Goal: Transaction & Acquisition: Purchase product/service

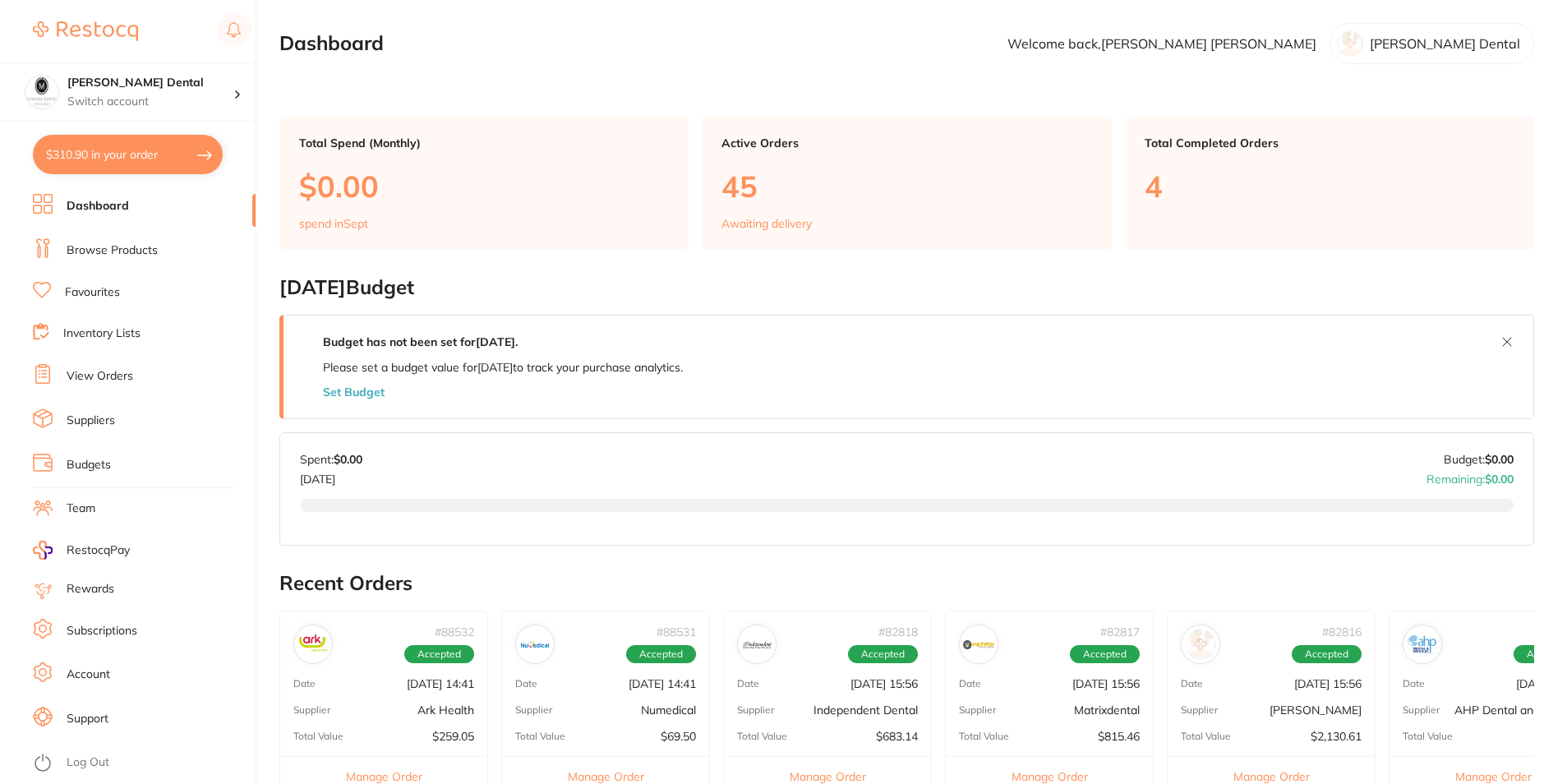
click at [92, 257] on link "Browse Products" at bounding box center [112, 250] width 91 height 16
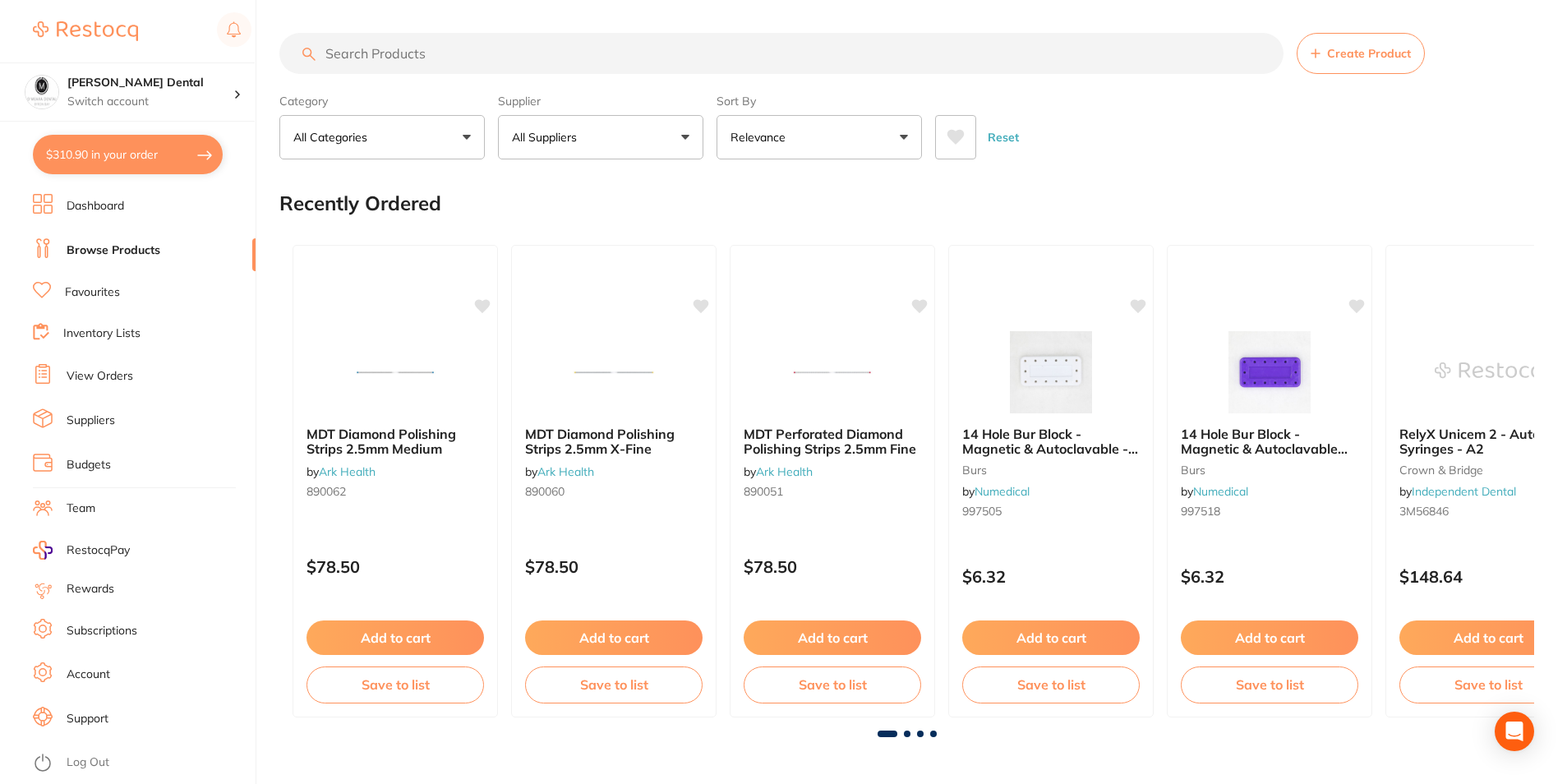
click at [473, 54] on input "search" at bounding box center [782, 53] width 1004 height 41
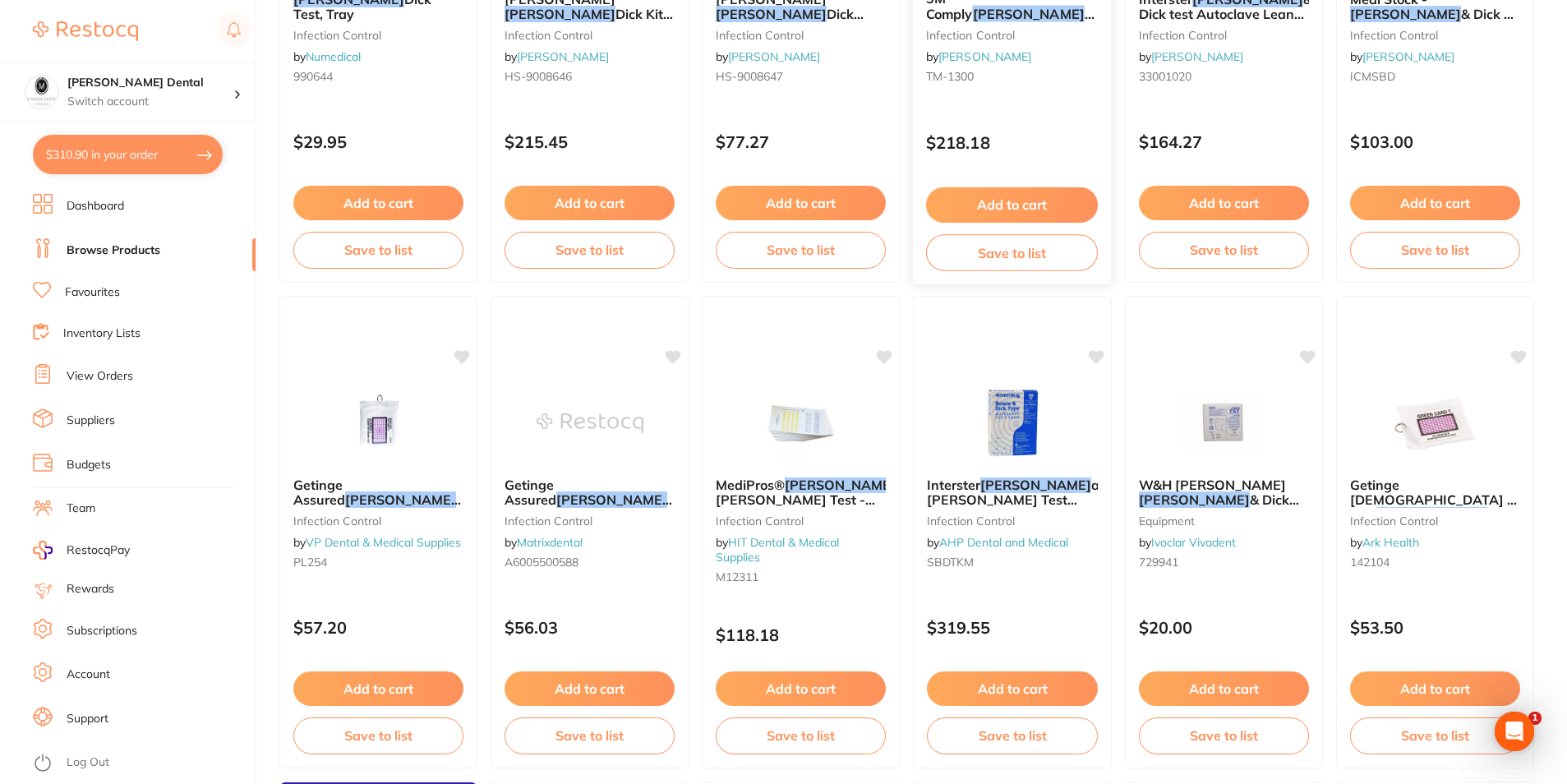
scroll to position [493, 0]
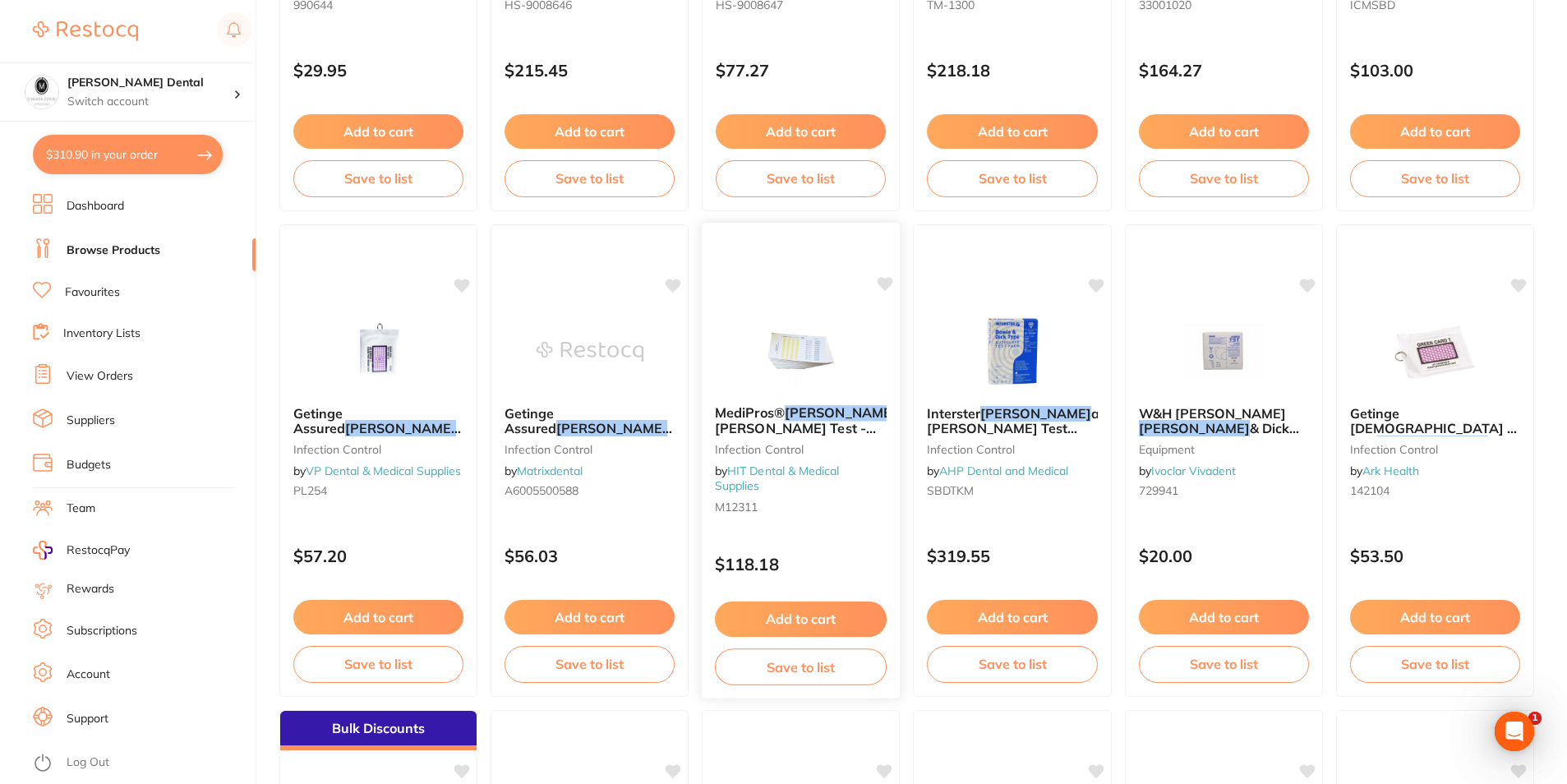
click at [783, 359] on img at bounding box center [801, 349] width 108 height 83
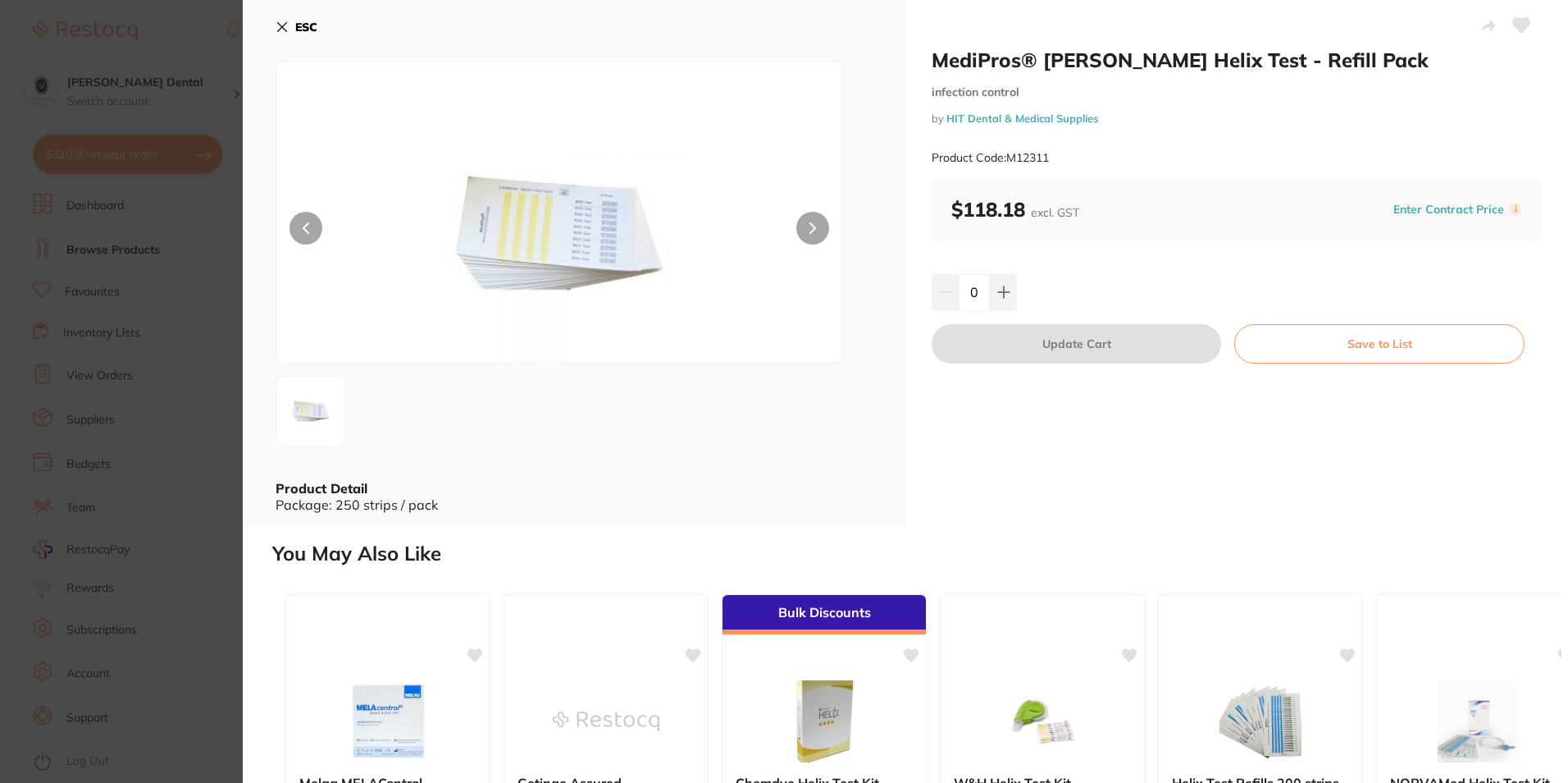
click at [598, 229] on img at bounding box center [559, 232] width 340 height 259
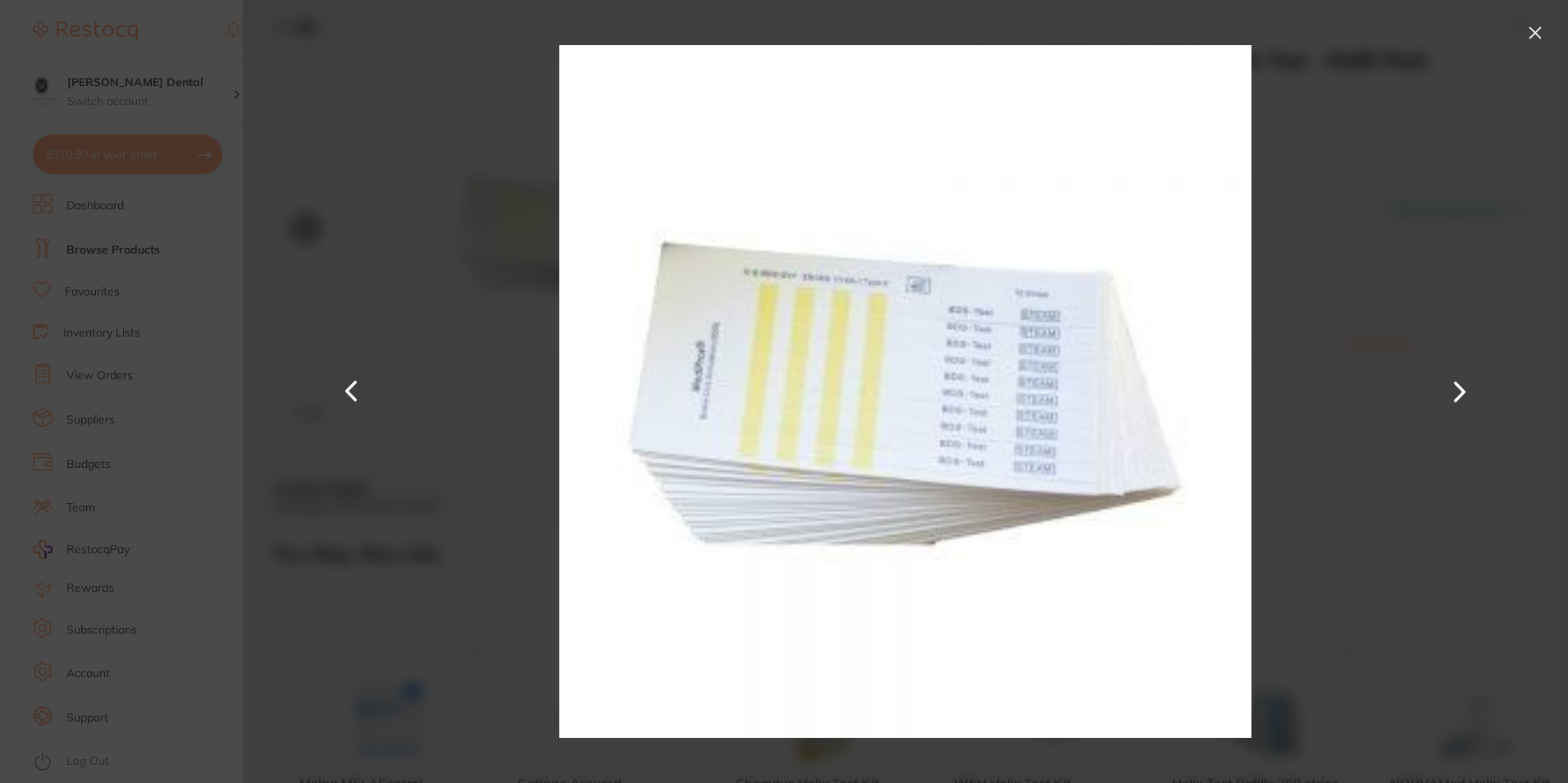
click at [1533, 24] on button at bounding box center [1534, 33] width 26 height 26
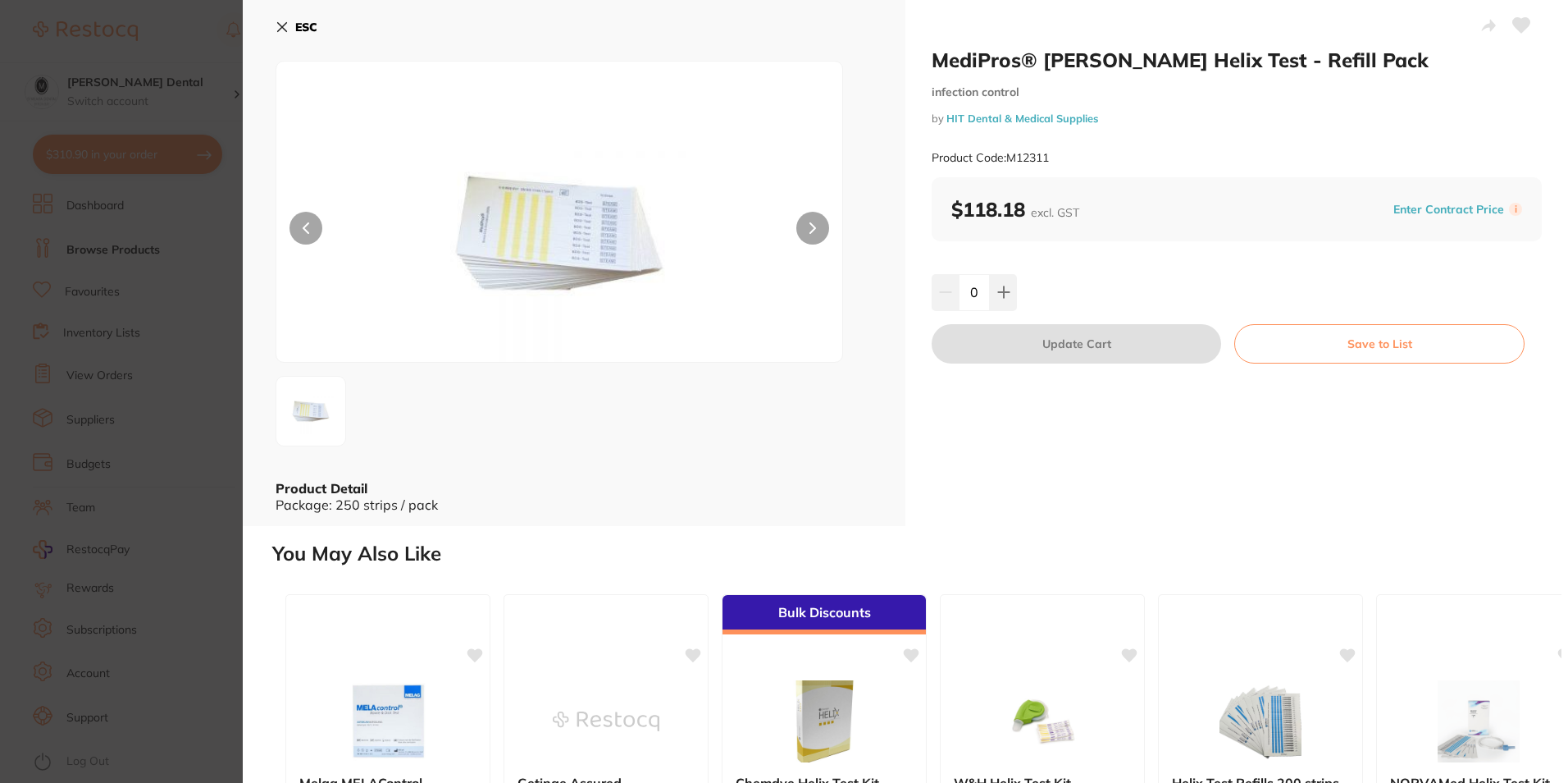
click at [286, 23] on icon at bounding box center [283, 27] width 9 height 9
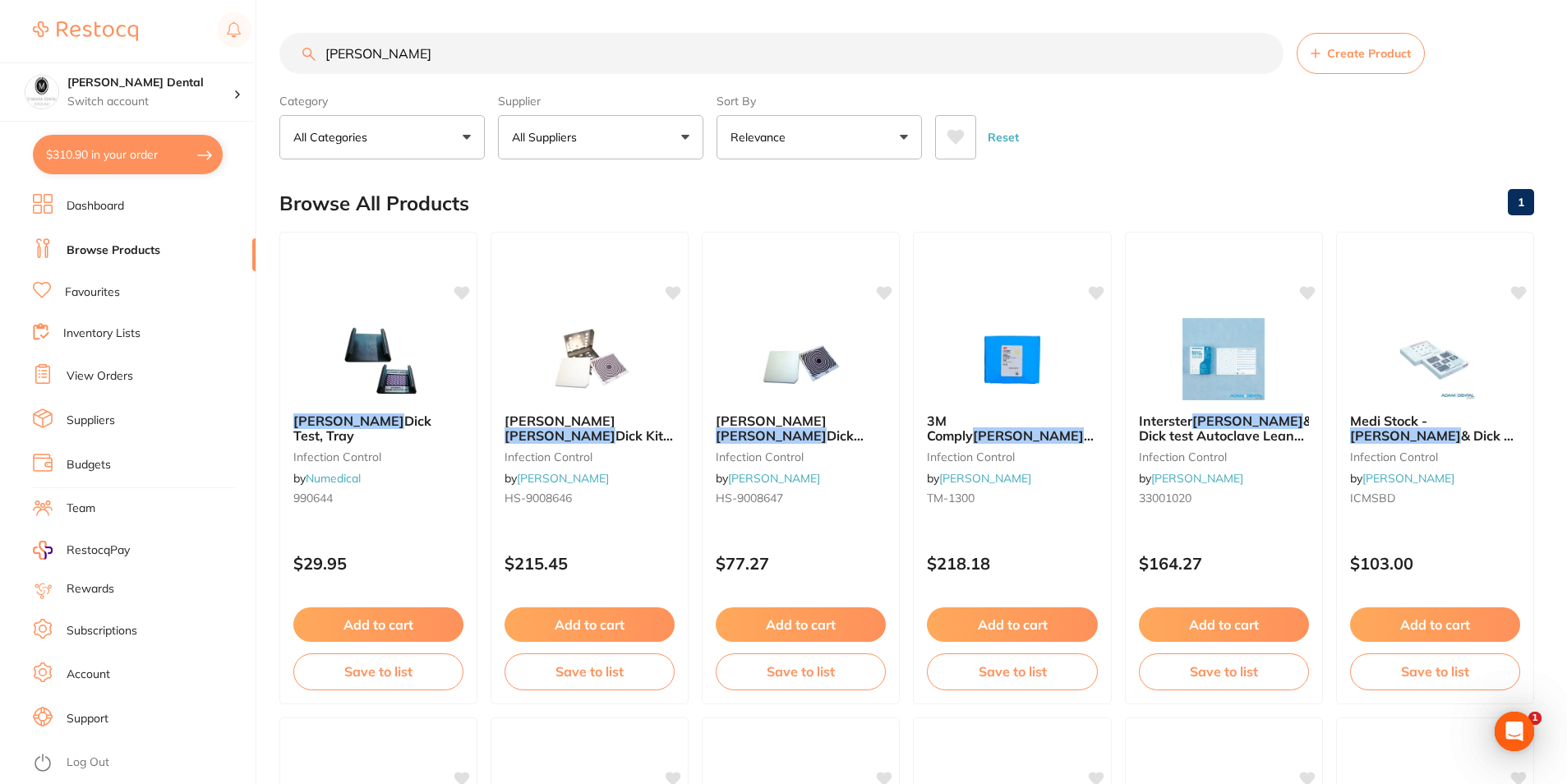
drag, startPoint x: 422, startPoint y: 57, endPoint x: 204, endPoint y: 35, distance: 219.1
click at [204, 35] on div "$310.90 [PERSON_NAME] Dental Switch account [PERSON_NAME] Dental $310.90 in you…" at bounding box center [784, 392] width 1567 height 784
type input "endo foam"
